Goal: Task Accomplishment & Management: Use online tool/utility

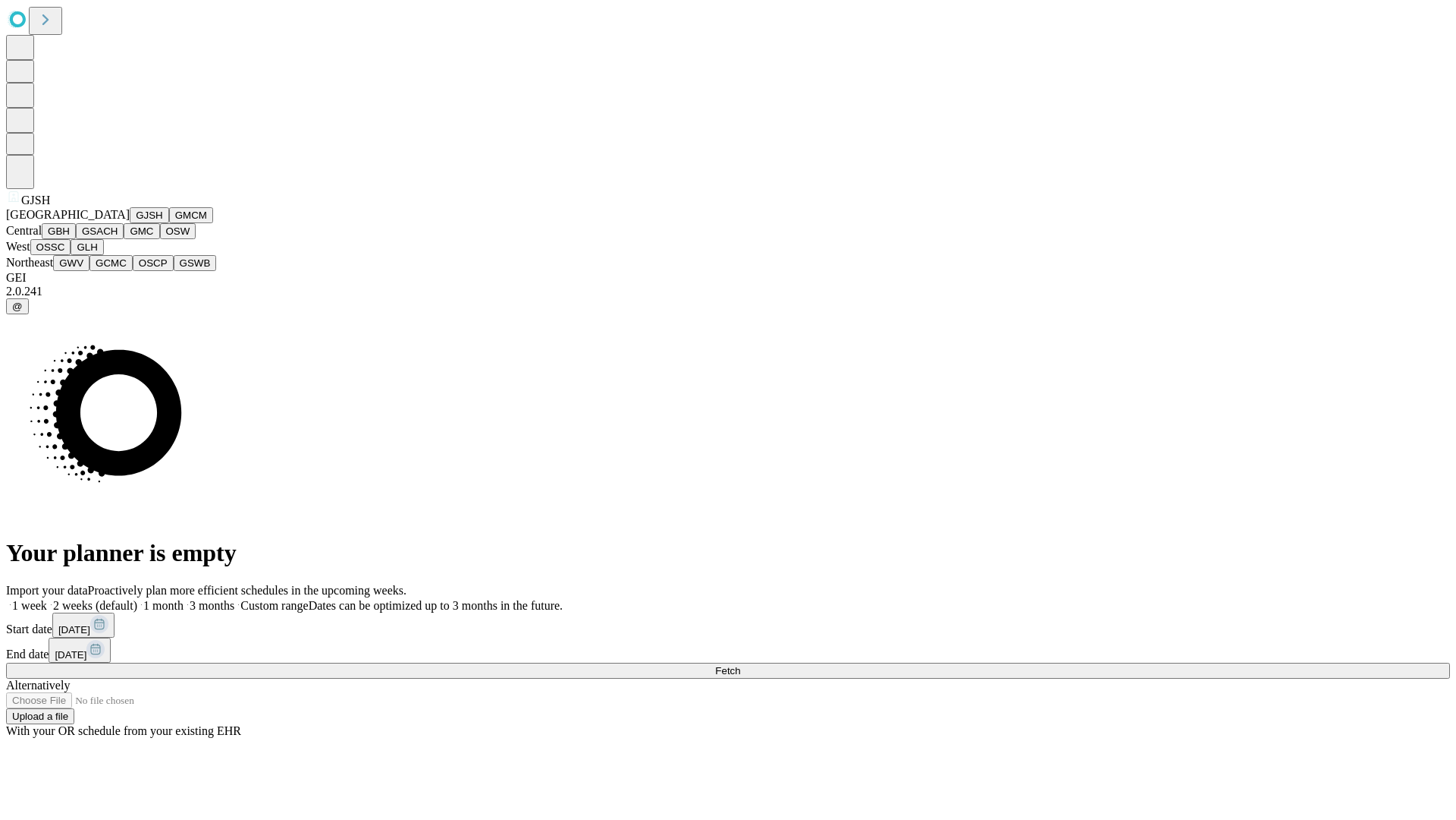
click at [130, 223] on button "GJSH" at bounding box center [149, 215] width 39 height 16
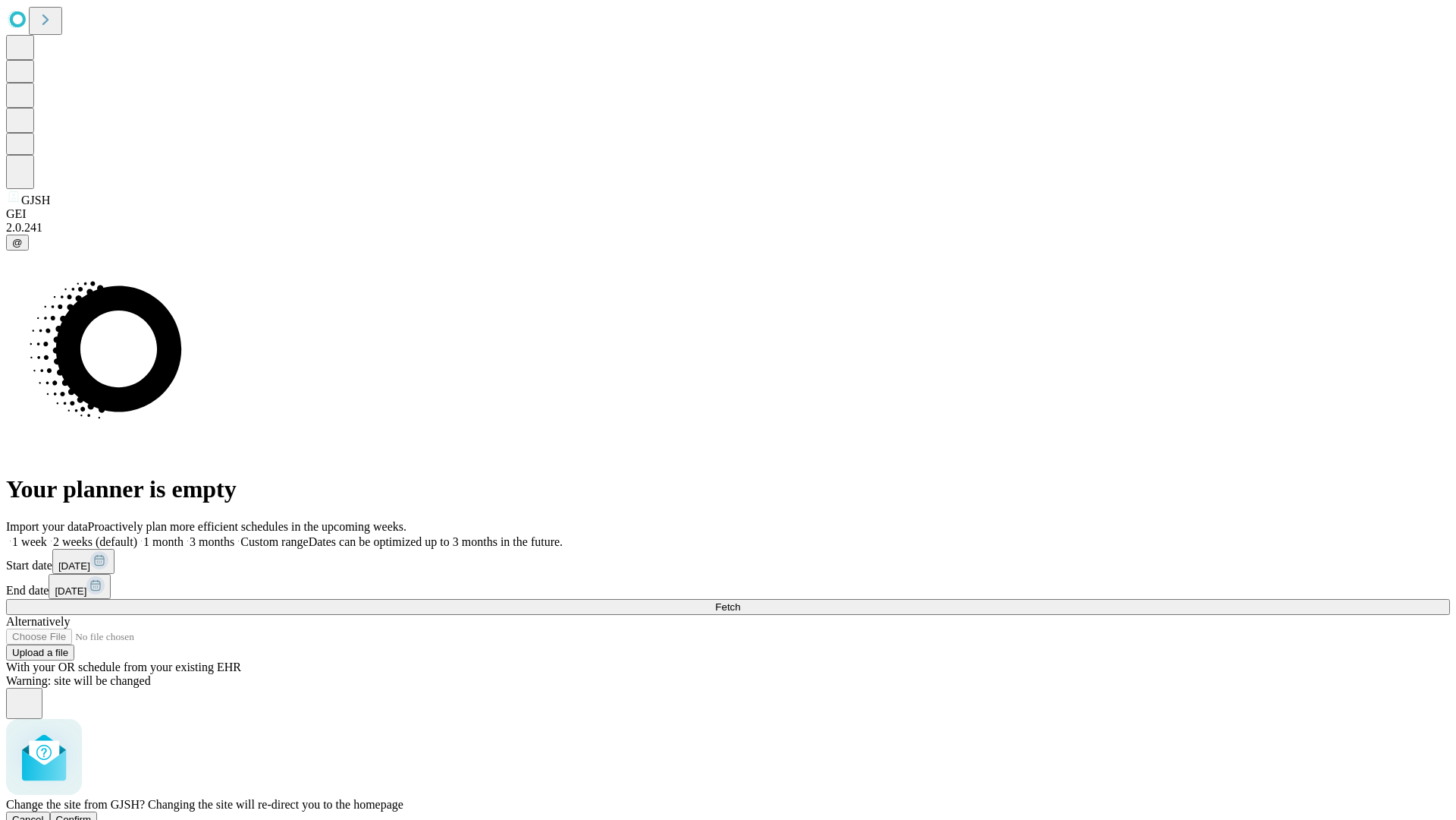
click at [92, 813] on span "Confirm" at bounding box center [73, 819] width 36 height 12
click at [184, 535] on label "1 month" at bounding box center [161, 541] width 47 height 12
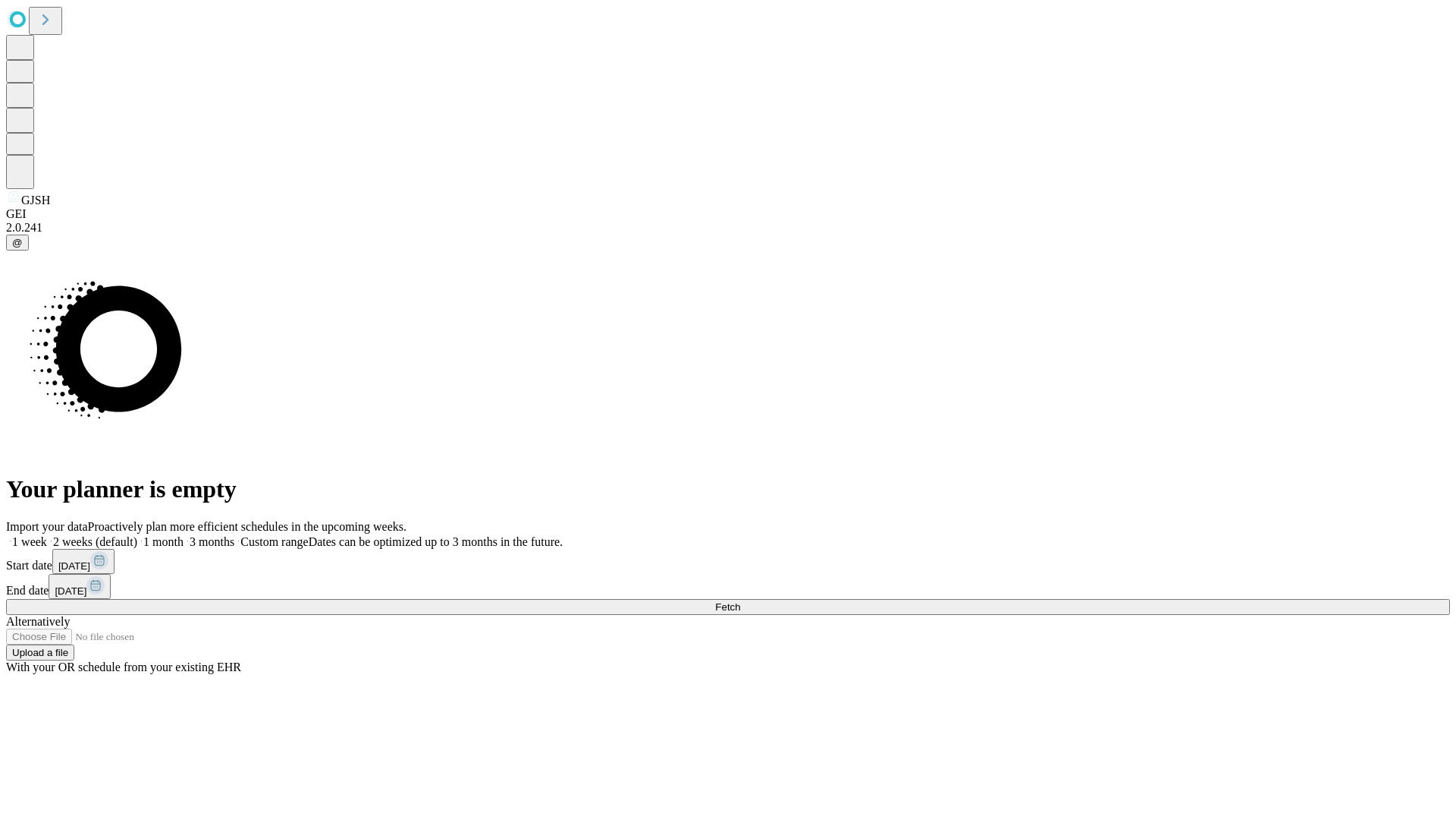
click at [740, 601] on span "Fetch" at bounding box center [728, 607] width 25 height 12
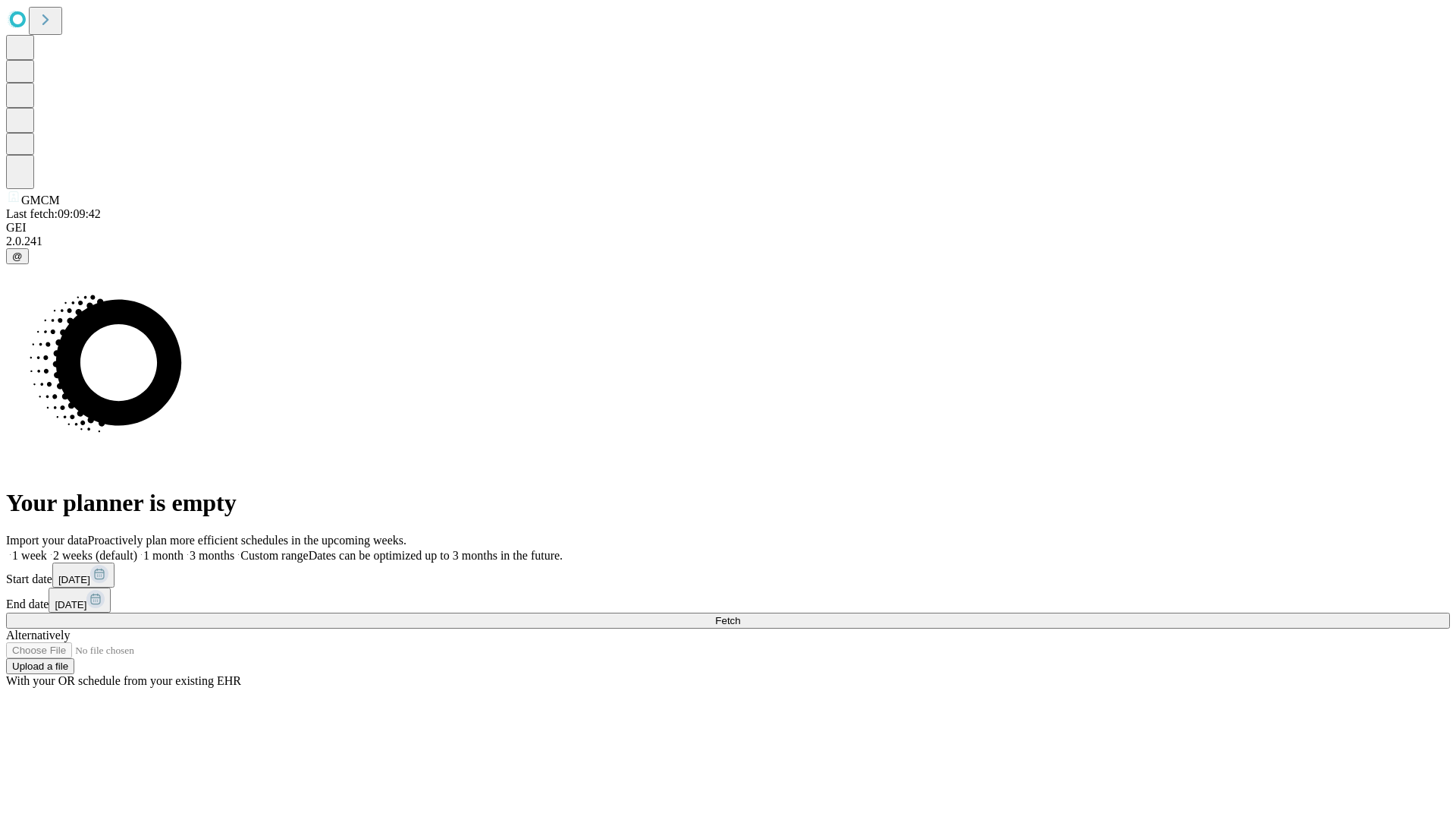
click at [184, 549] on label "1 month" at bounding box center [161, 554] width 47 height 12
click at [740, 614] on span "Fetch" at bounding box center [728, 620] width 25 height 12
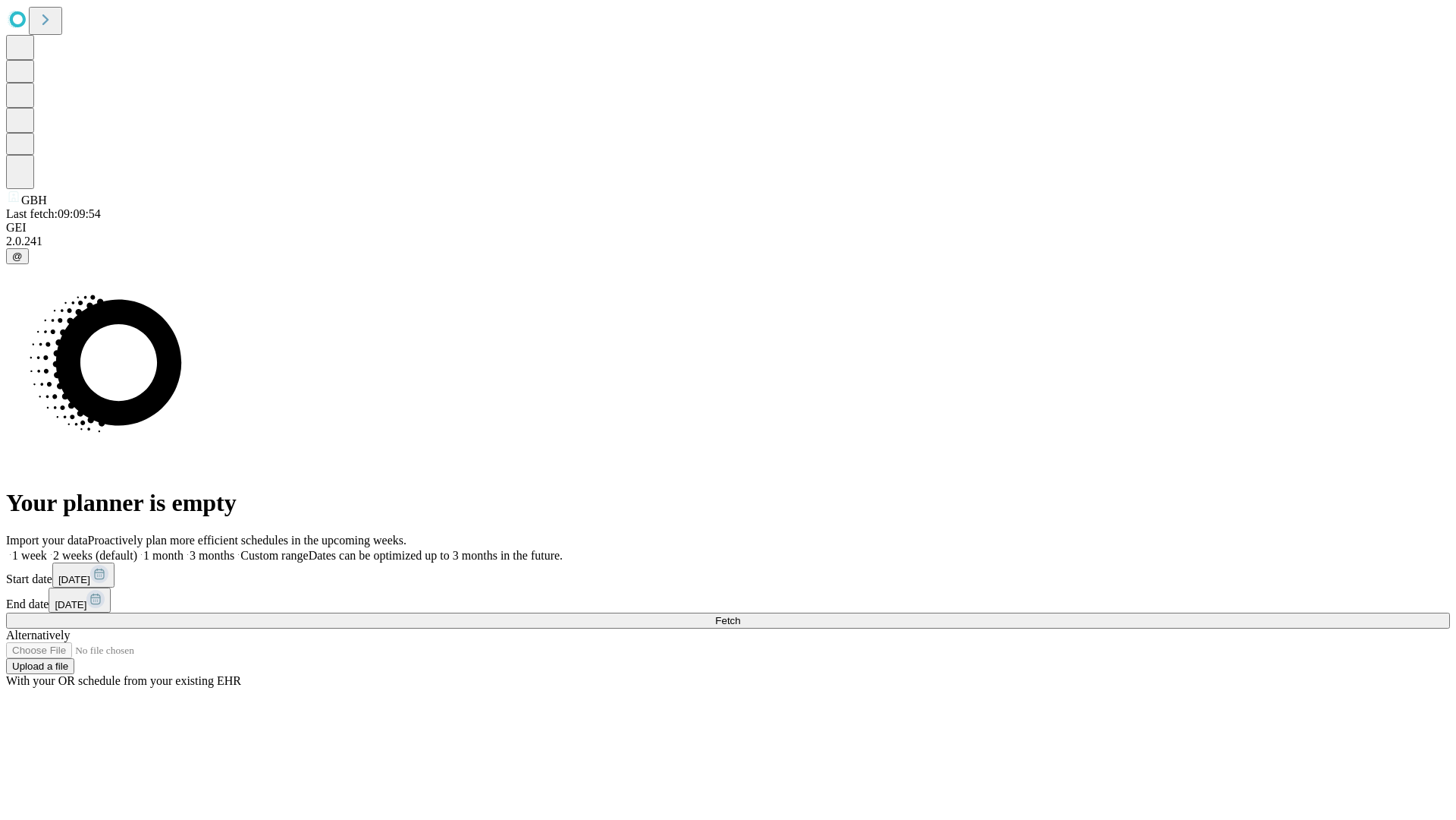
click at [740, 614] on span "Fetch" at bounding box center [728, 620] width 25 height 12
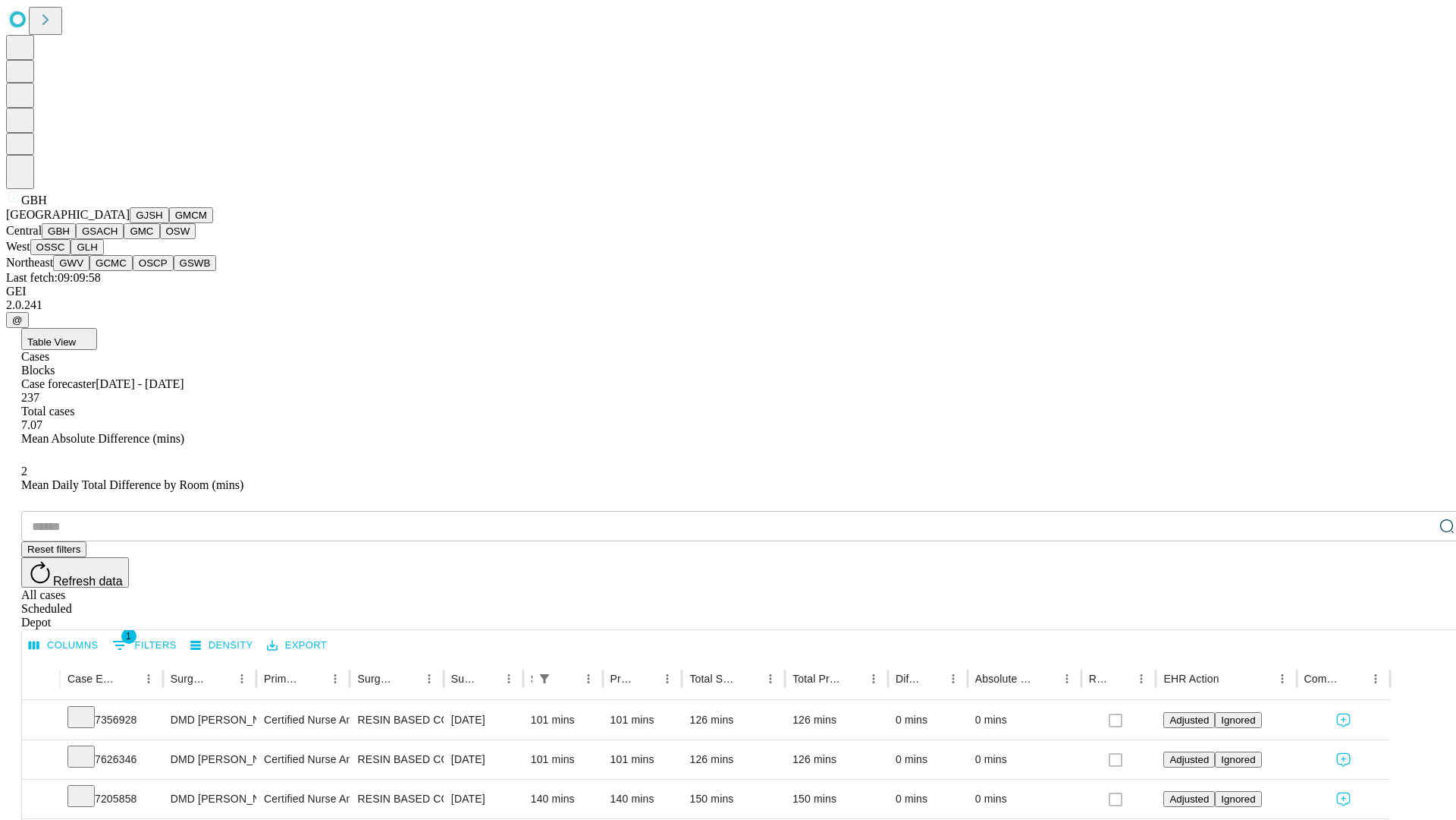
click at [117, 239] on button "GSACH" at bounding box center [99, 231] width 47 height 16
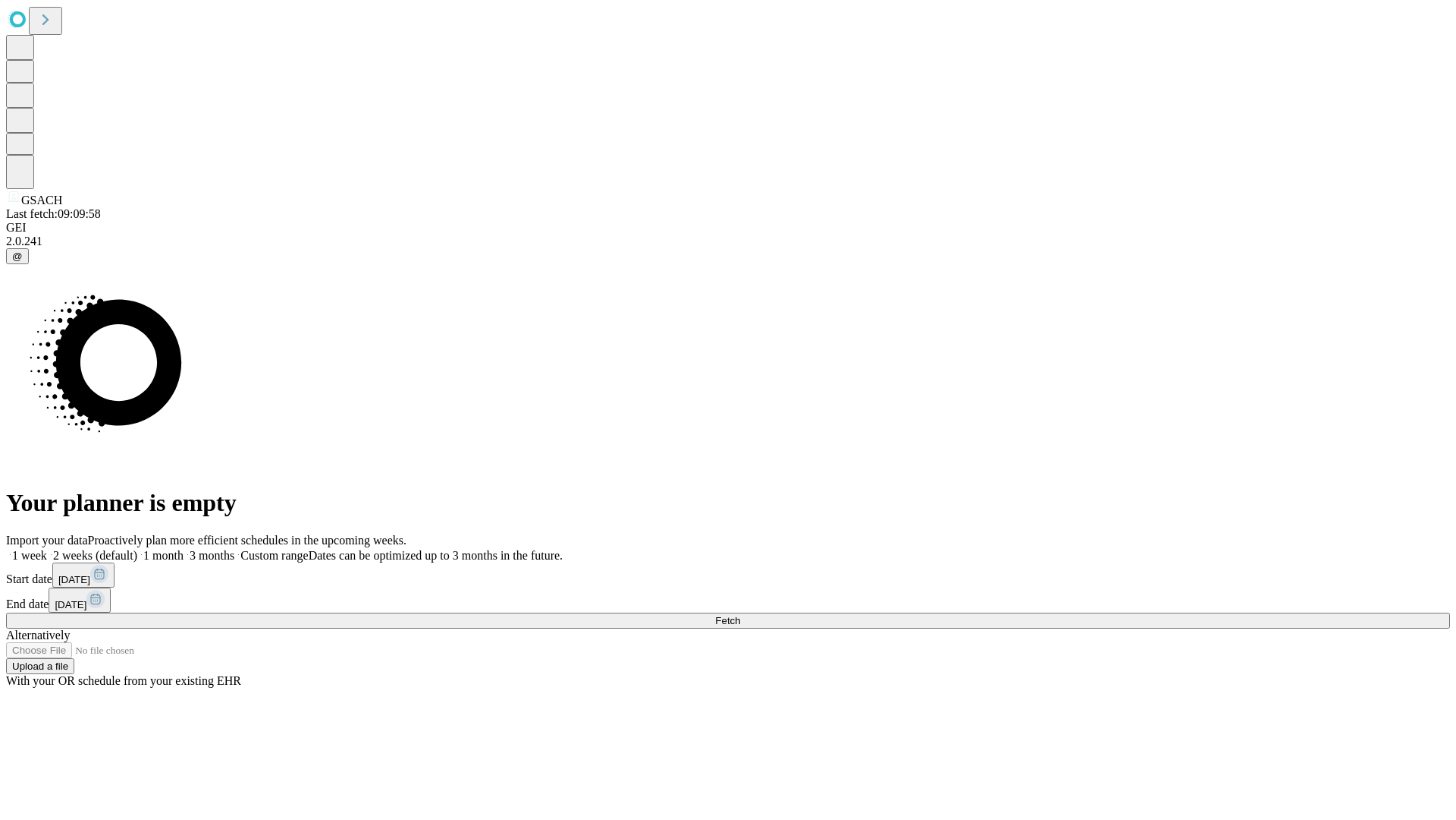
click at [184, 549] on label "1 month" at bounding box center [161, 554] width 47 height 12
click at [740, 614] on span "Fetch" at bounding box center [728, 620] width 25 height 12
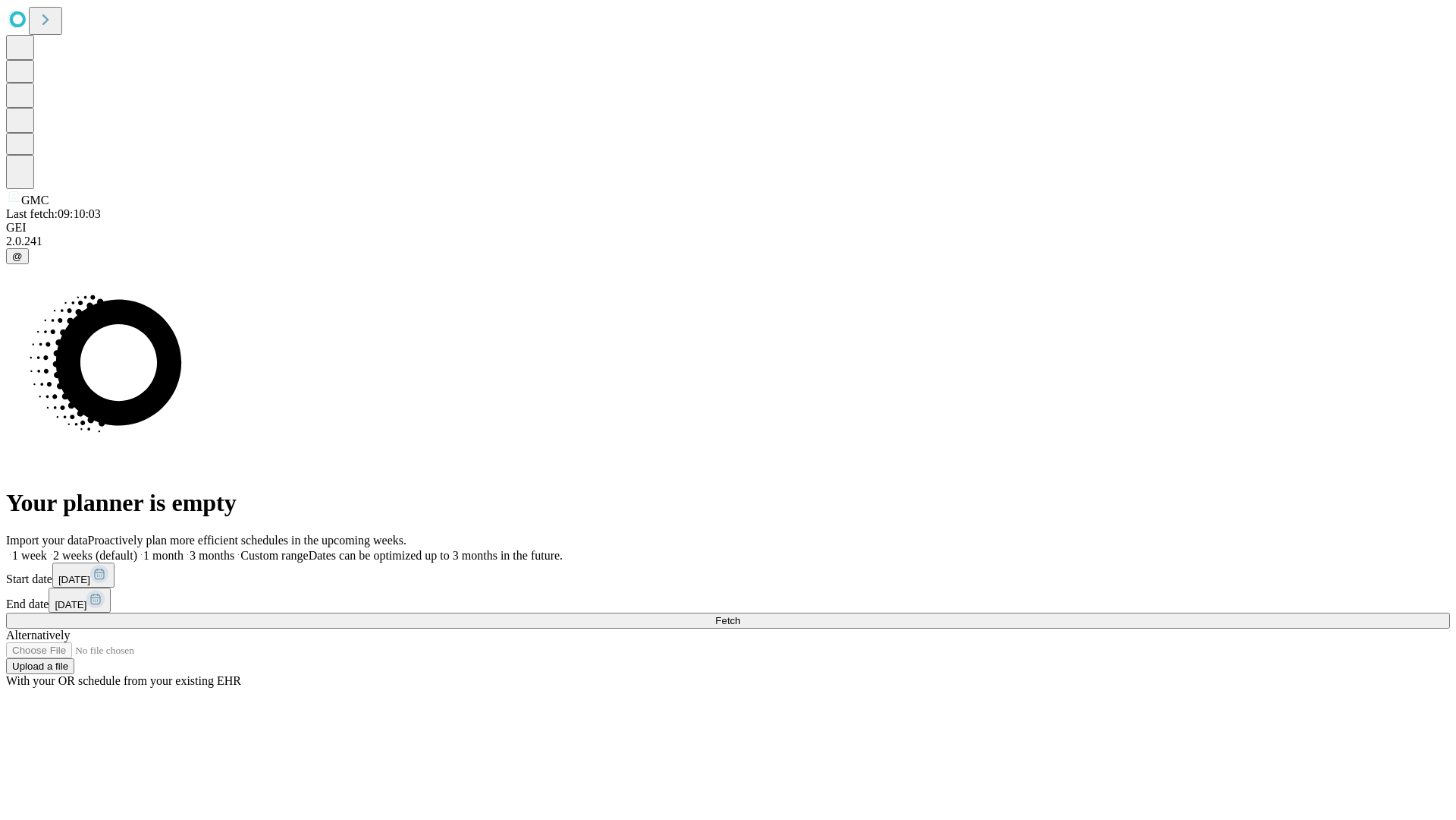
click at [740, 614] on span "Fetch" at bounding box center [728, 620] width 25 height 12
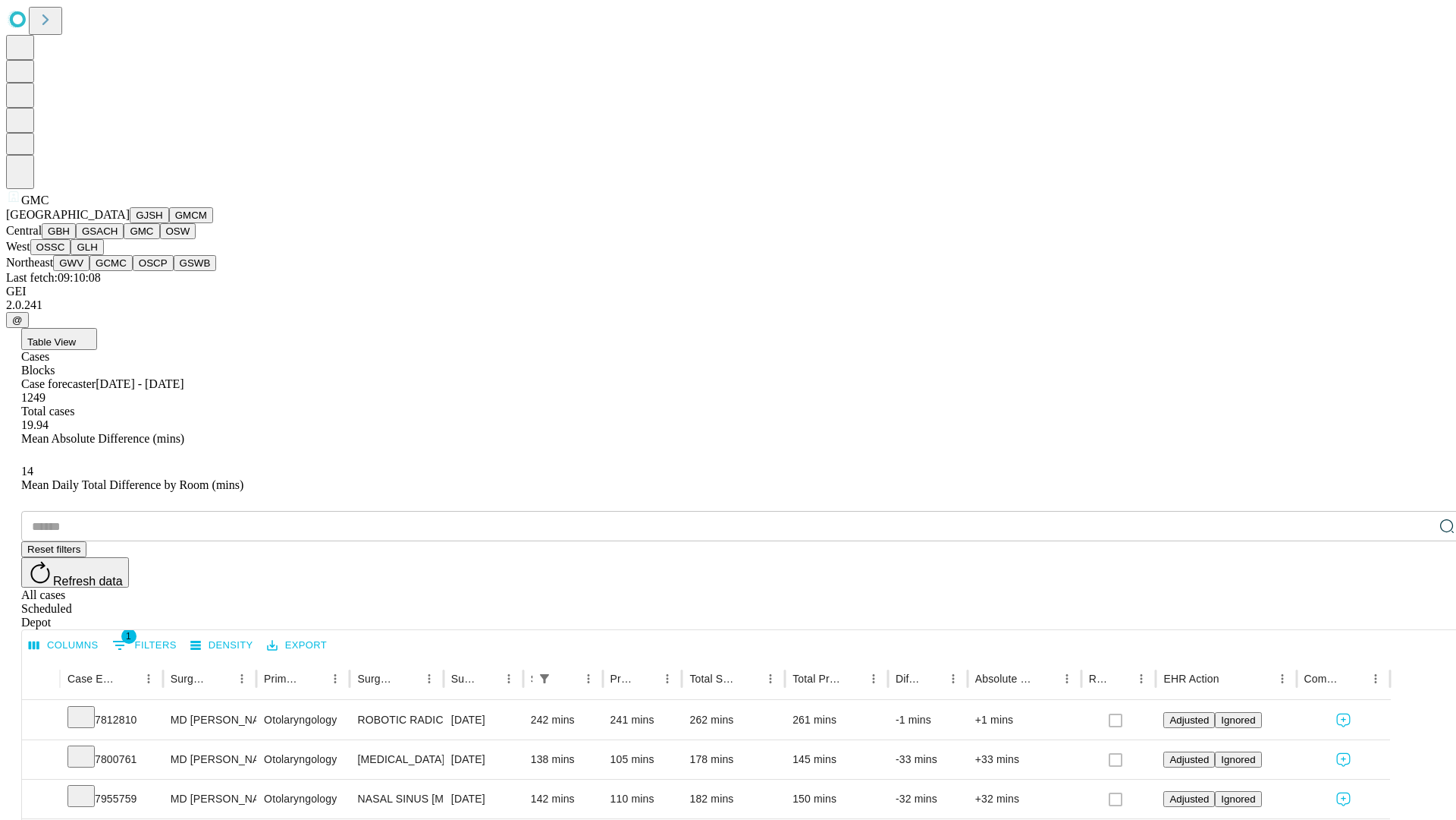
click at [160, 239] on button "OSW" at bounding box center [178, 231] width 37 height 16
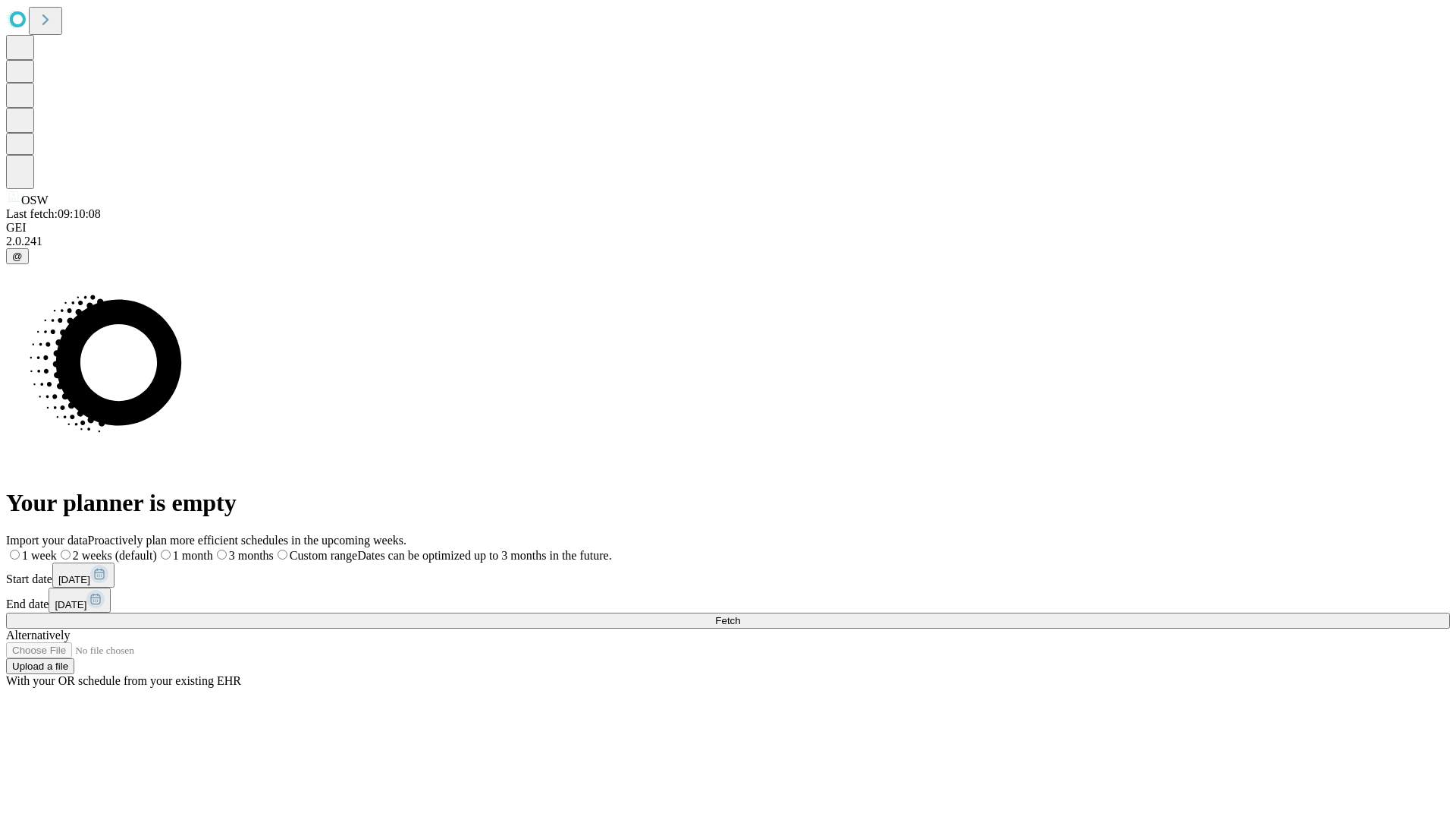
click at [213, 549] on label "1 month" at bounding box center [185, 554] width 56 height 12
click at [740, 614] on span "Fetch" at bounding box center [728, 620] width 25 height 12
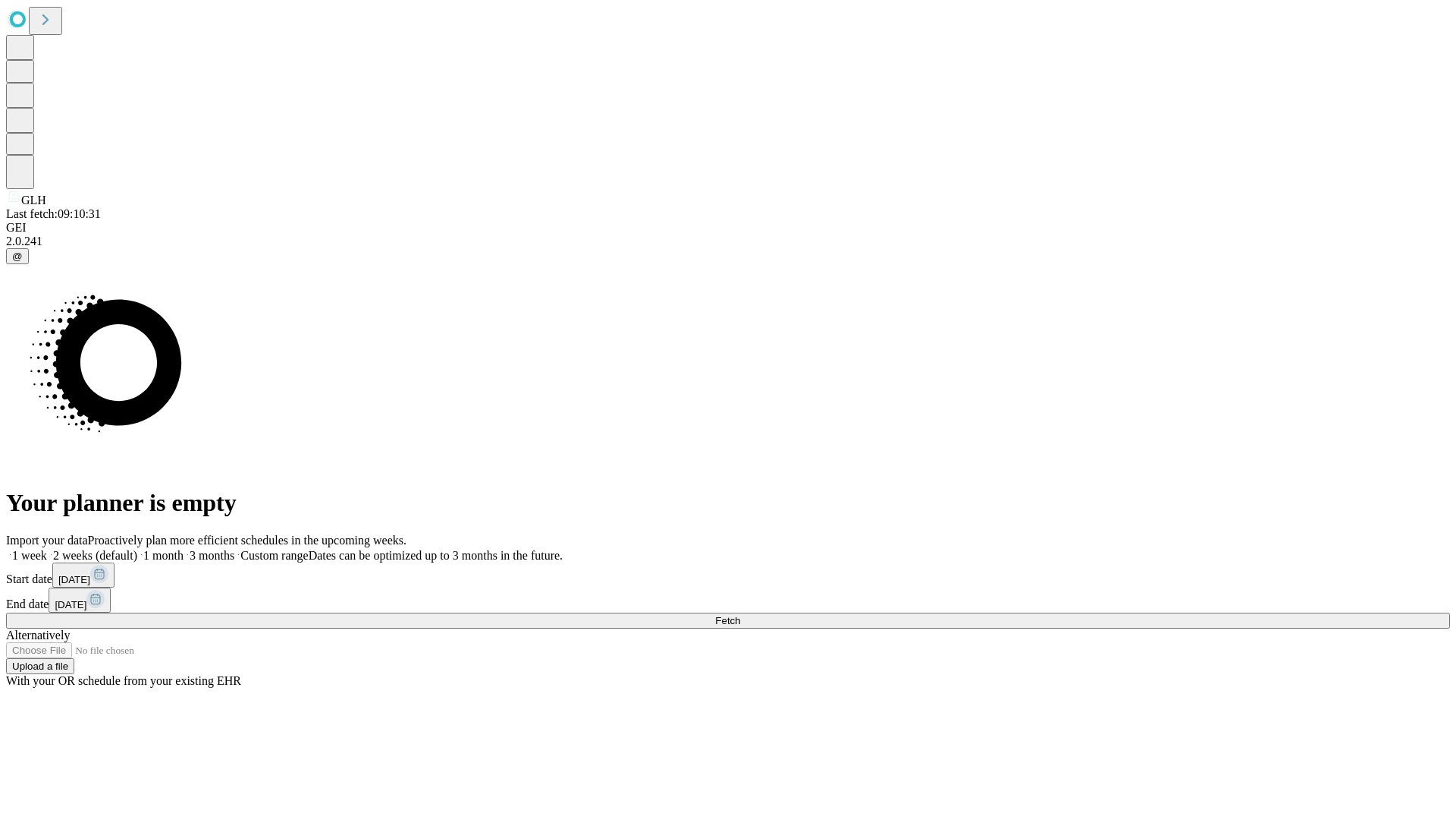
click at [184, 549] on label "1 month" at bounding box center [161, 554] width 47 height 12
click at [740, 614] on span "Fetch" at bounding box center [728, 620] width 25 height 12
